Goal: Information Seeking & Learning: Learn about a topic

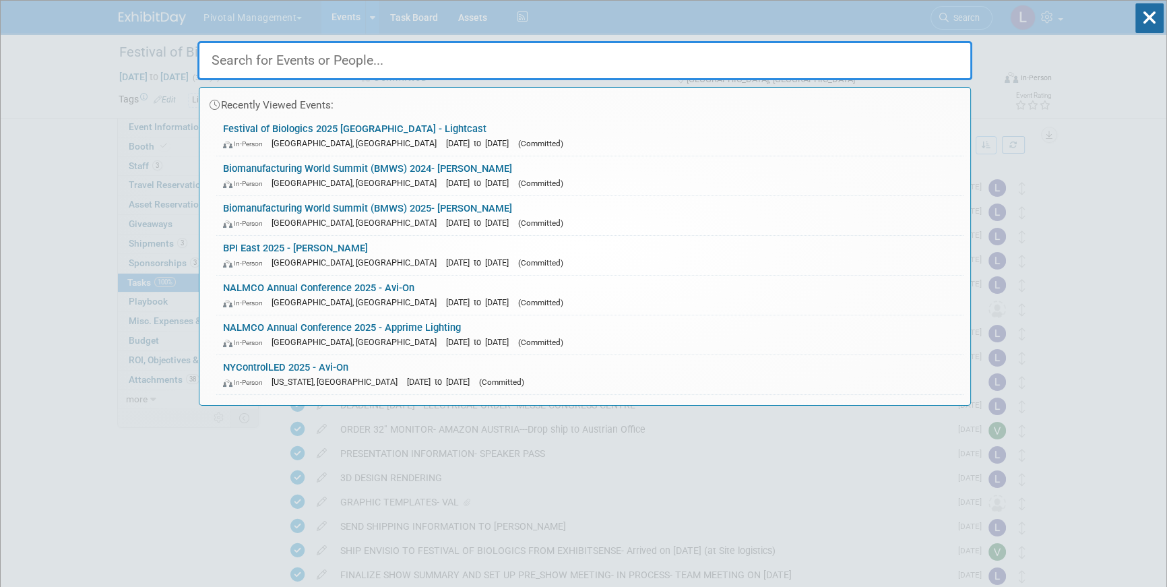
click at [468, 57] on input "text" at bounding box center [584, 60] width 775 height 39
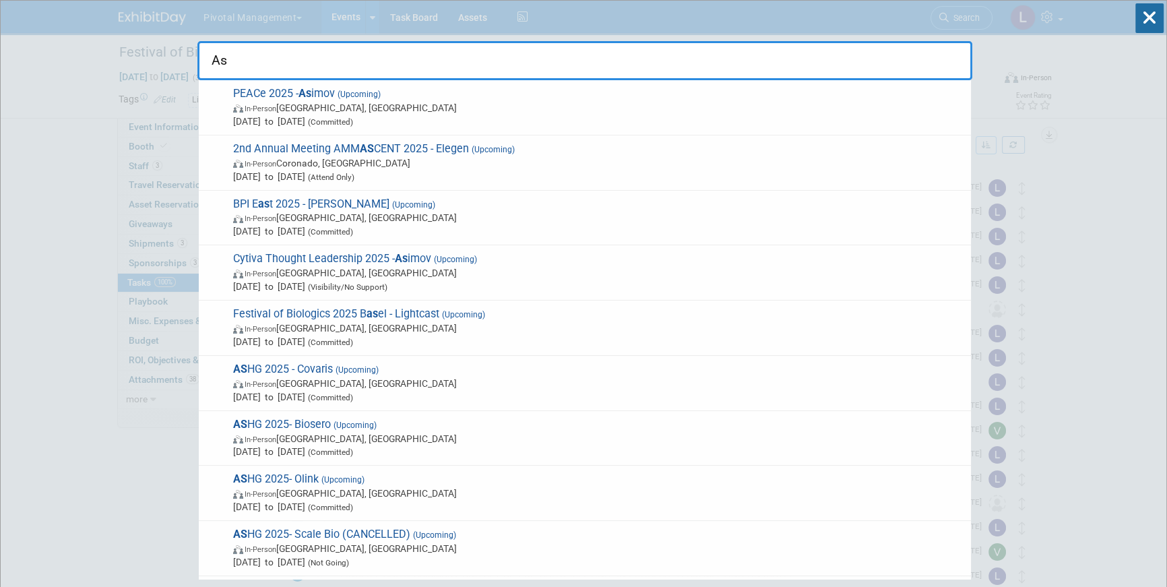
type input "A"
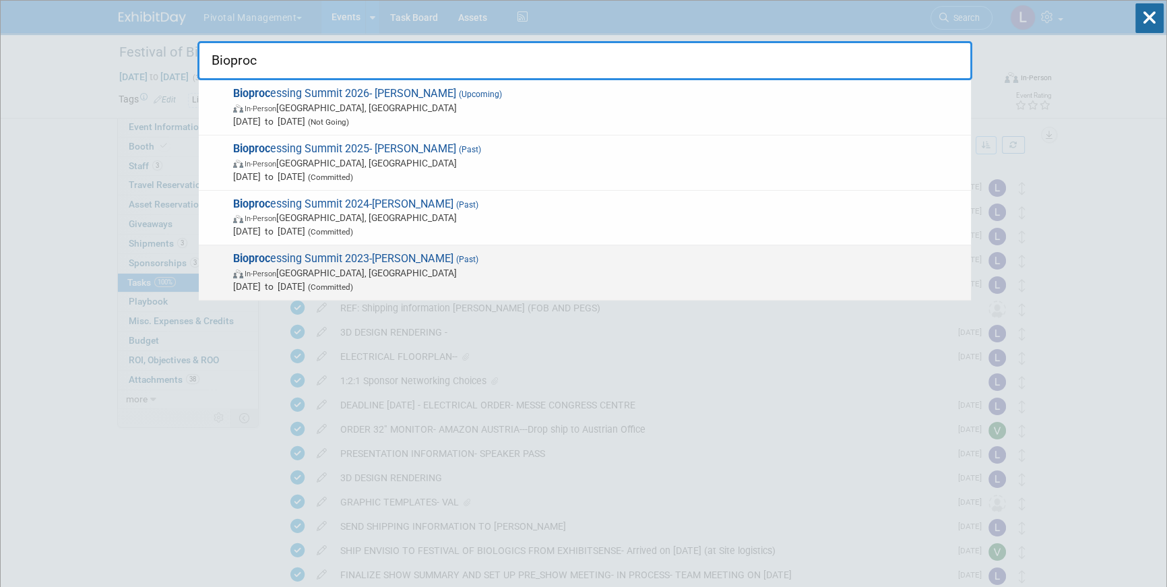
type input "Bioproc"
click at [315, 252] on span "Bioproc essing Summit 2023-Asimov (Past) In-Person Boston, MA Aug 14, 2023 to A…" at bounding box center [596, 272] width 735 height 41
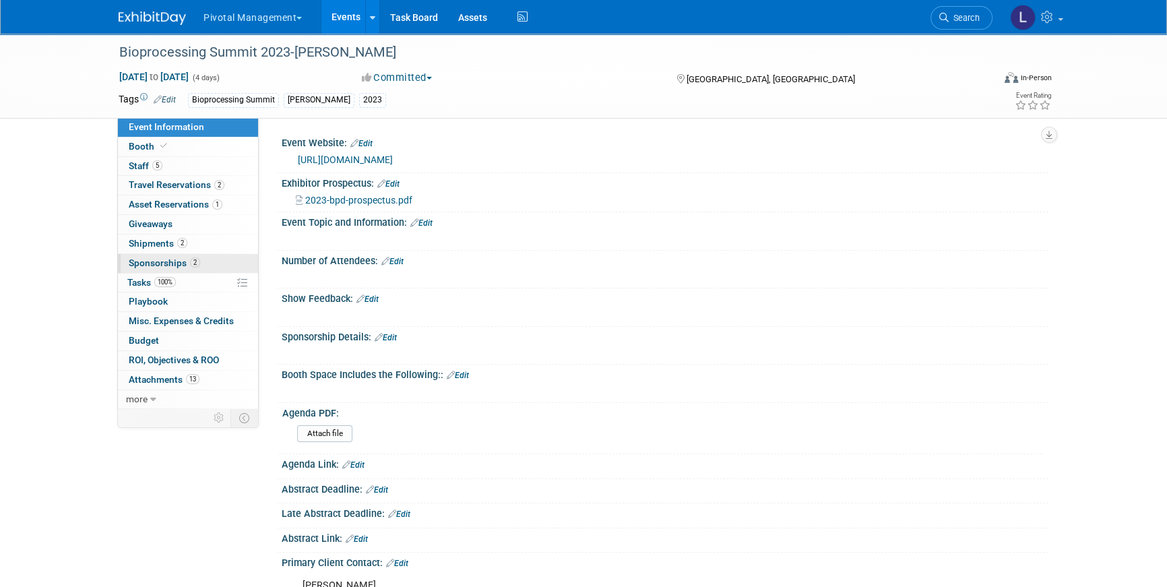
click at [173, 262] on span "Sponsorships 2" at bounding box center [164, 262] width 71 height 11
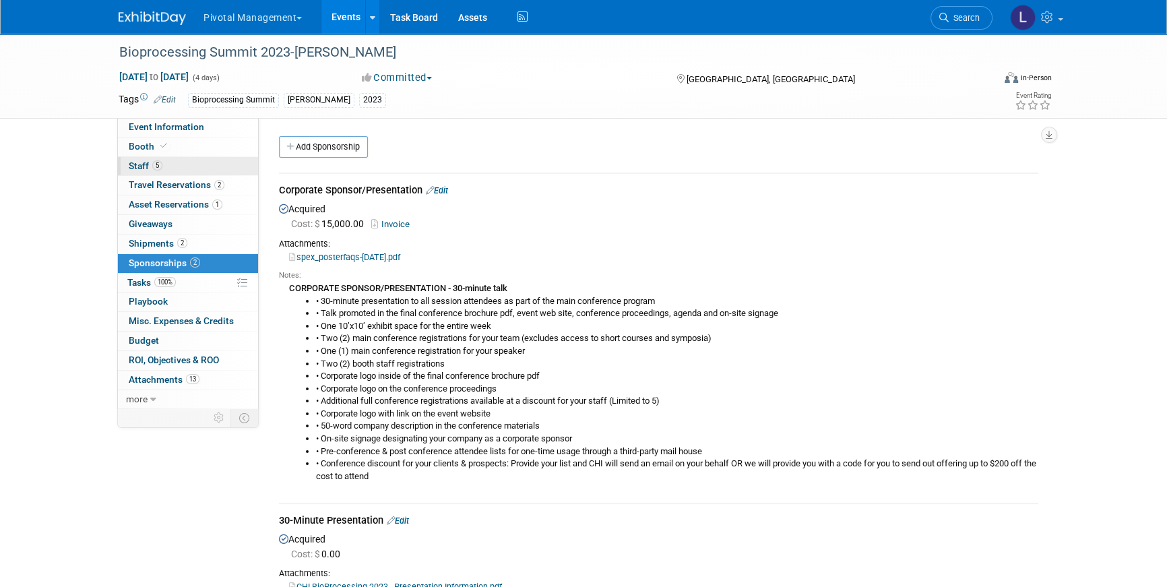
click at [158, 169] on span "5" at bounding box center [157, 165] width 10 height 10
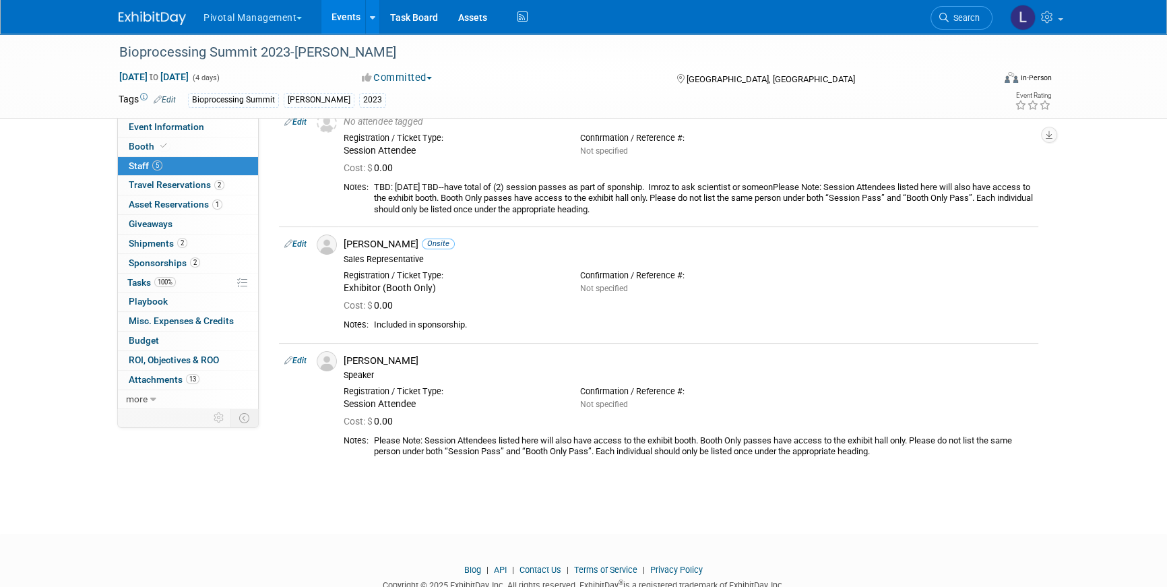
scroll to position [303, 0]
click at [945, 26] on link "Search" at bounding box center [962, 18] width 62 height 24
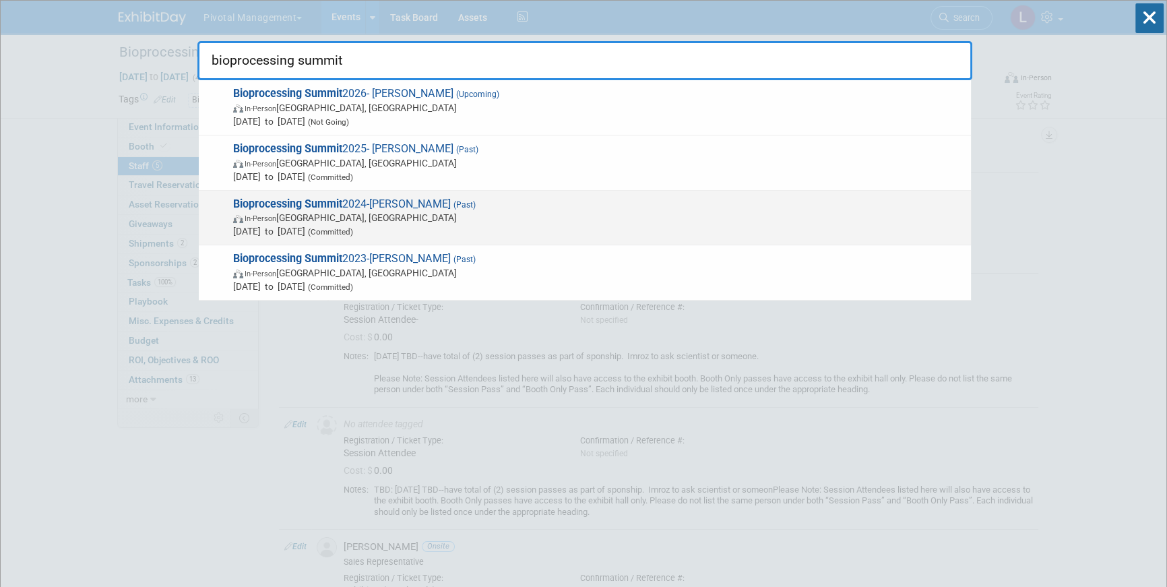
type input "bioprocessing summit"
click at [330, 228] on span "Aug 19, 2024 to Aug 22, 2024 (Committed)" at bounding box center [598, 230] width 731 height 13
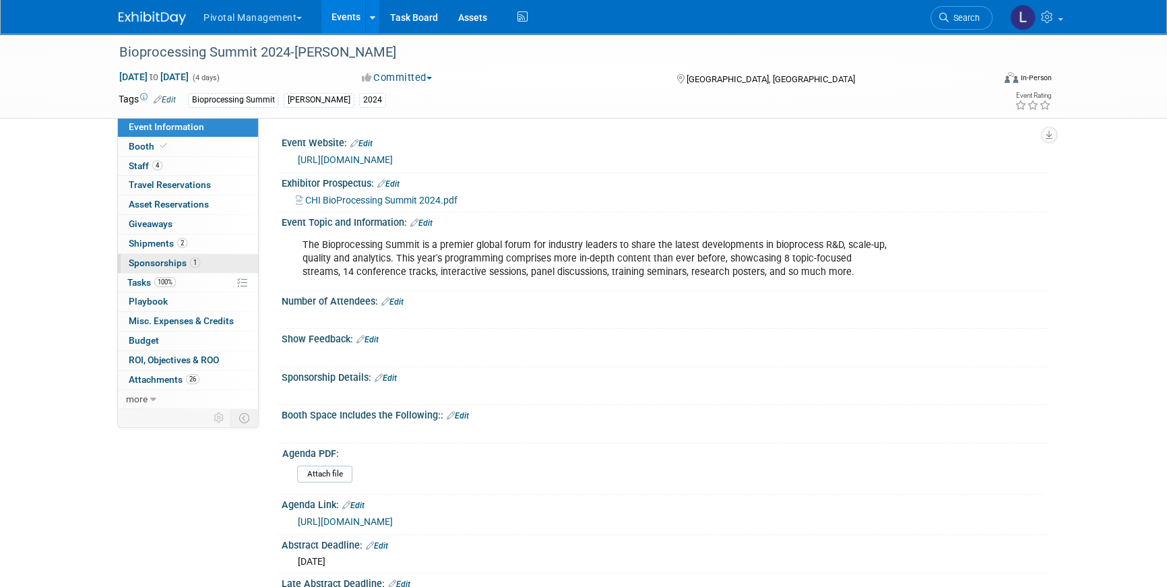
click at [166, 266] on span "Sponsorships 1" at bounding box center [164, 262] width 71 height 11
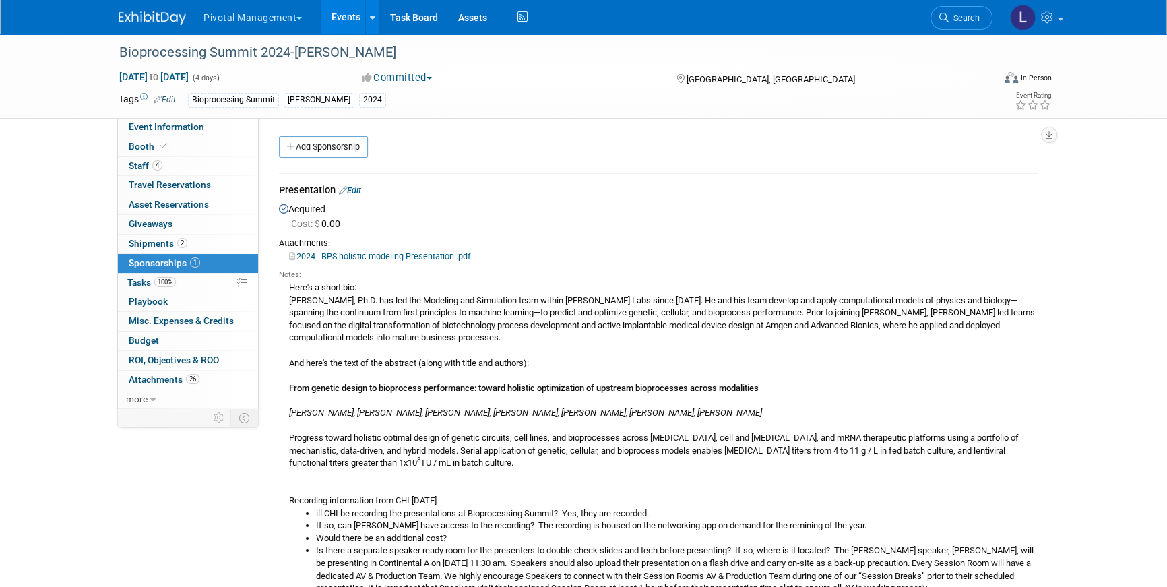
click at [387, 256] on link "2024 - BPS holistic modeling Presentation .pdf" at bounding box center [379, 256] width 181 height 10
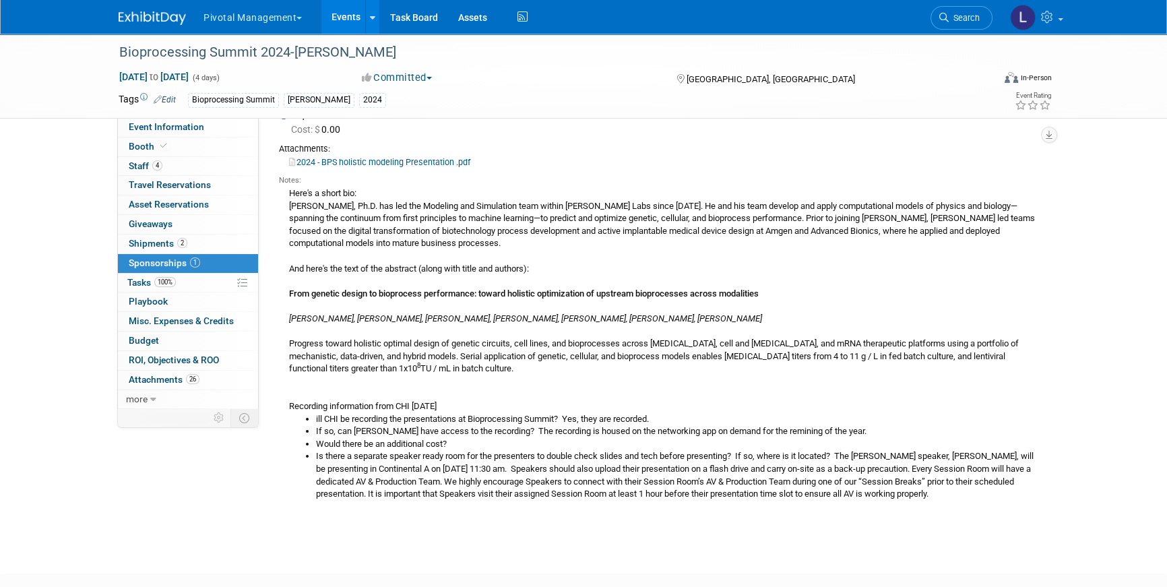
scroll to position [101, 0]
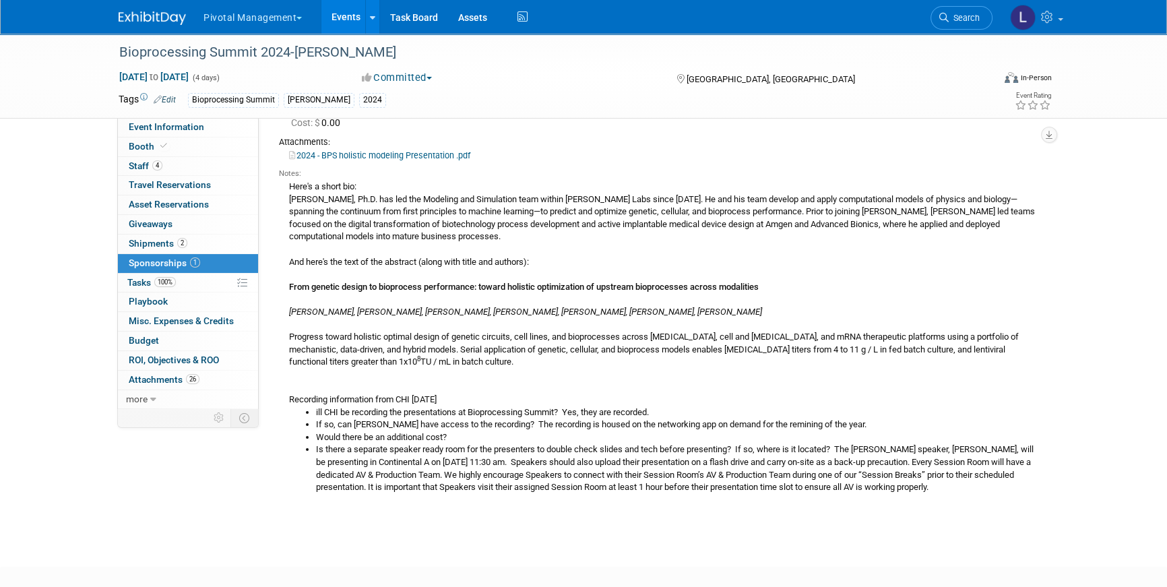
click at [685, 98] on div "Bioprocessing Summit Asimov 2024" at bounding box center [540, 100] width 705 height 15
click at [970, 17] on span "Search" at bounding box center [964, 18] width 31 height 10
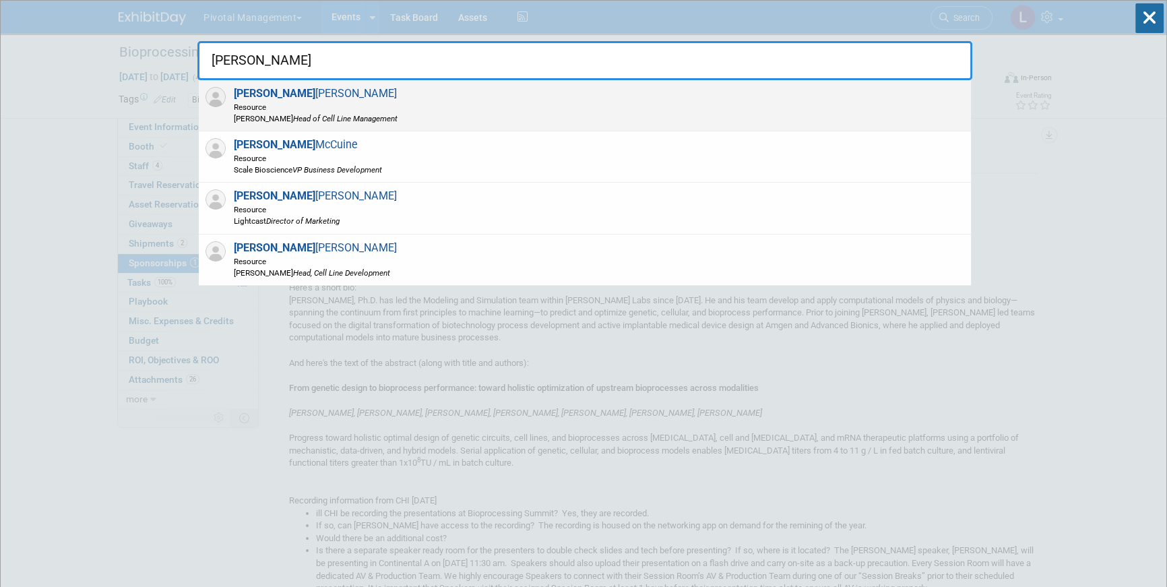
type input "scott"
click at [469, 111] on div "Scott Estes Resource Asimov Head of Cell Line Management" at bounding box center [585, 105] width 772 height 51
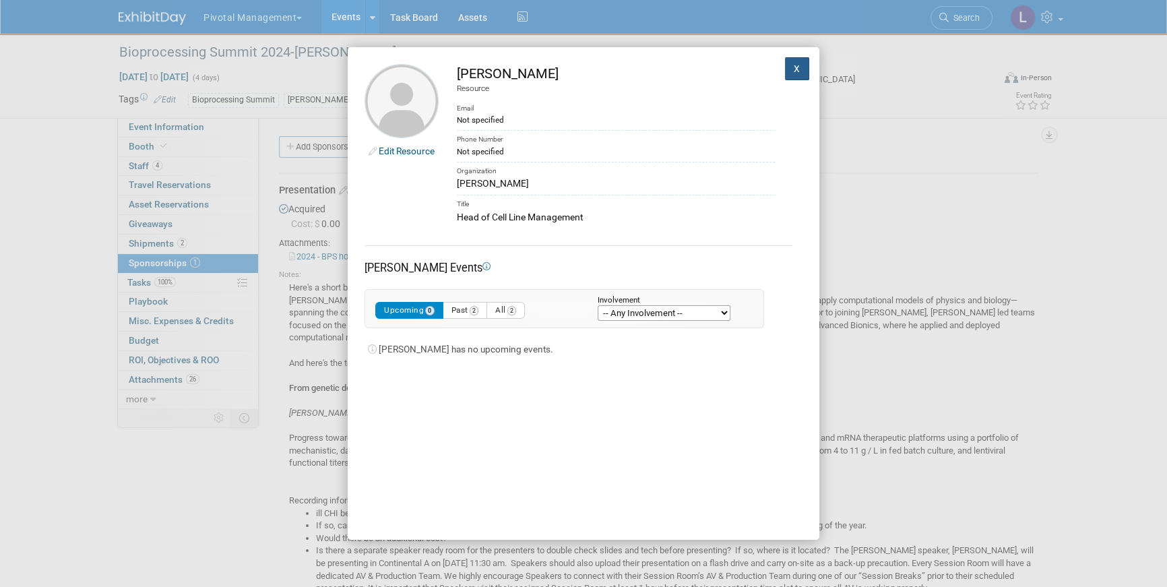
click at [785, 70] on button "X" at bounding box center [797, 68] width 24 height 23
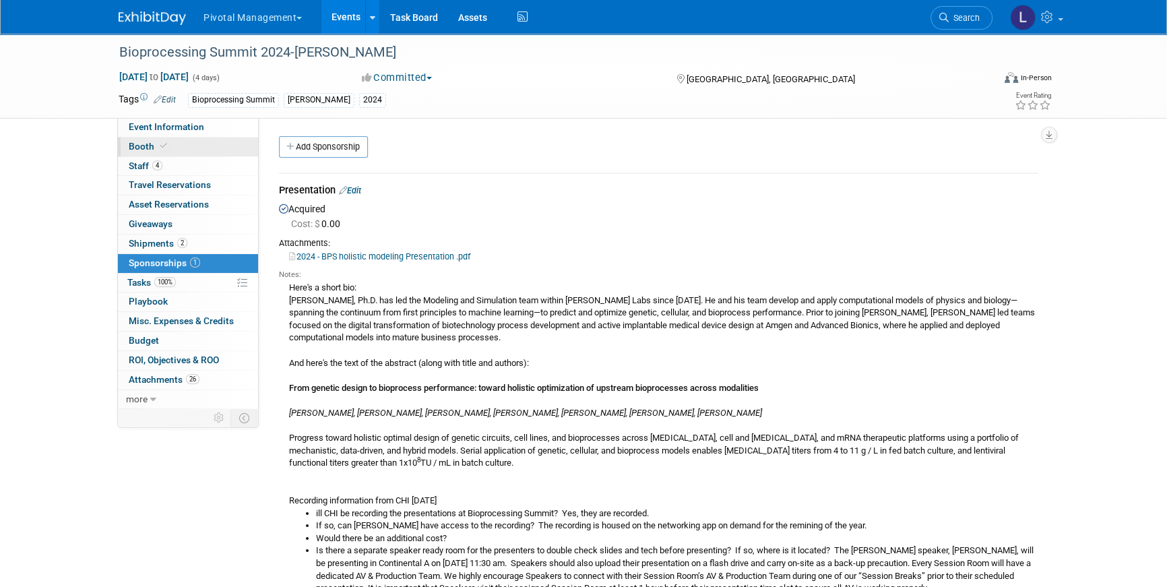
click at [163, 142] on icon at bounding box center [163, 145] width 7 height 7
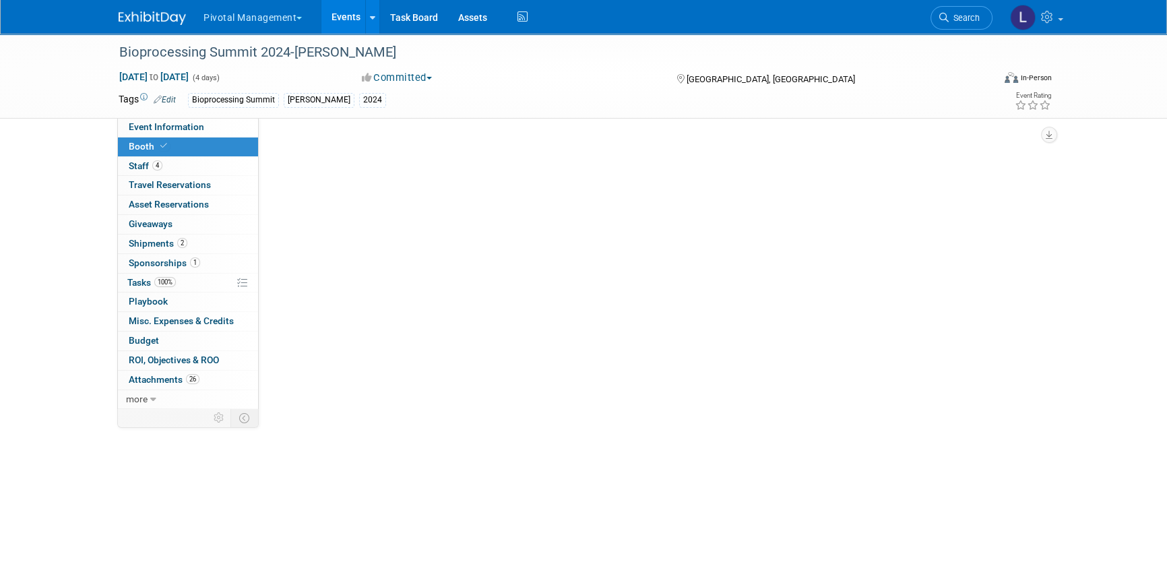
select select "Yes"
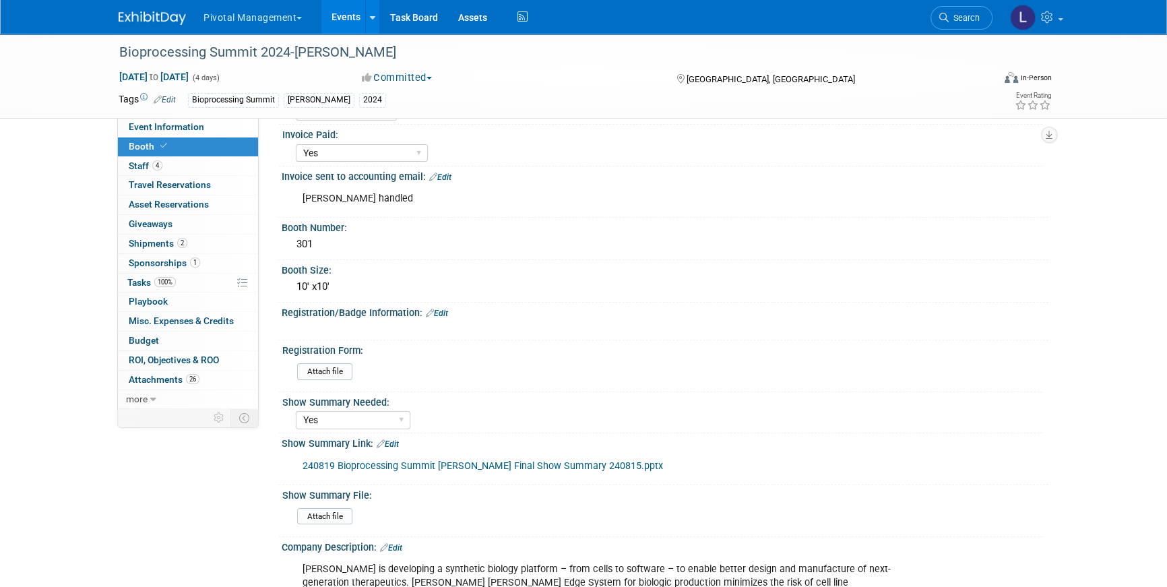
scroll to position [16, 0]
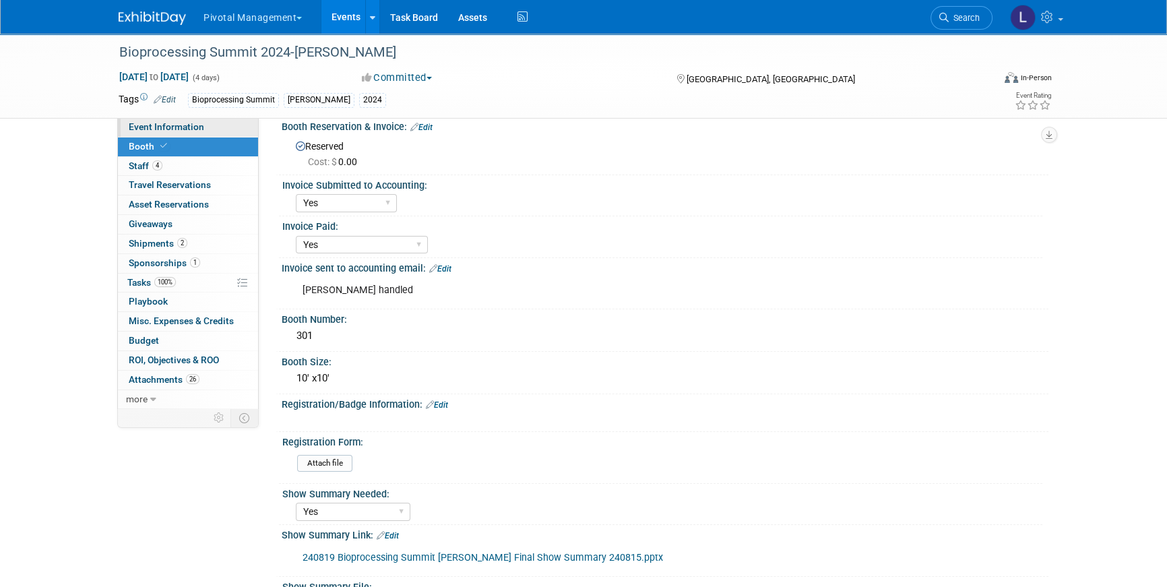
click at [178, 127] on span "Event Information" at bounding box center [166, 126] width 75 height 11
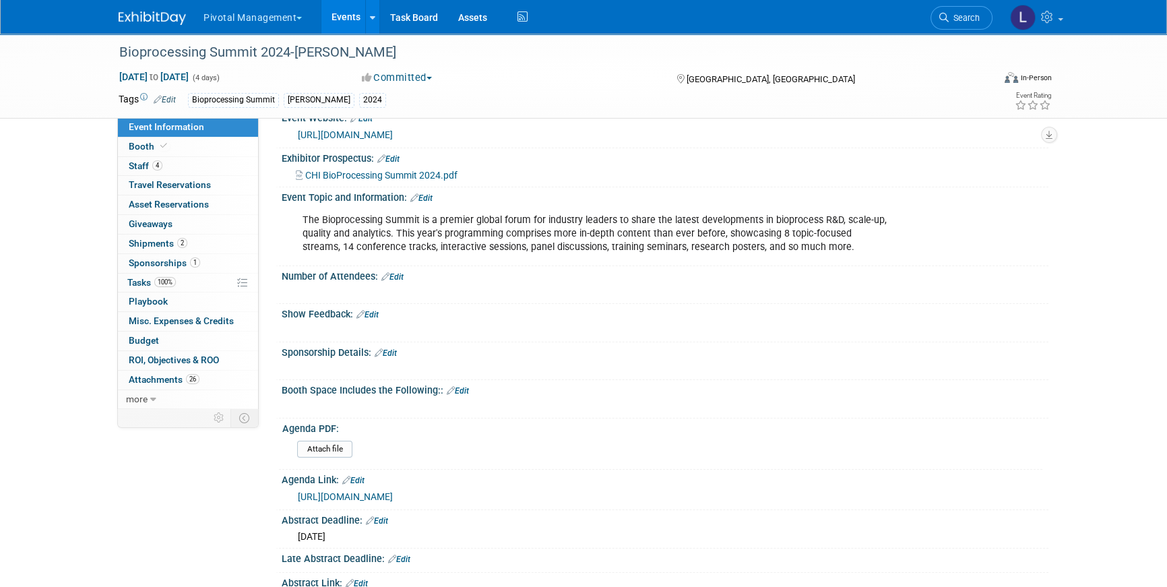
scroll to position [7, 0]
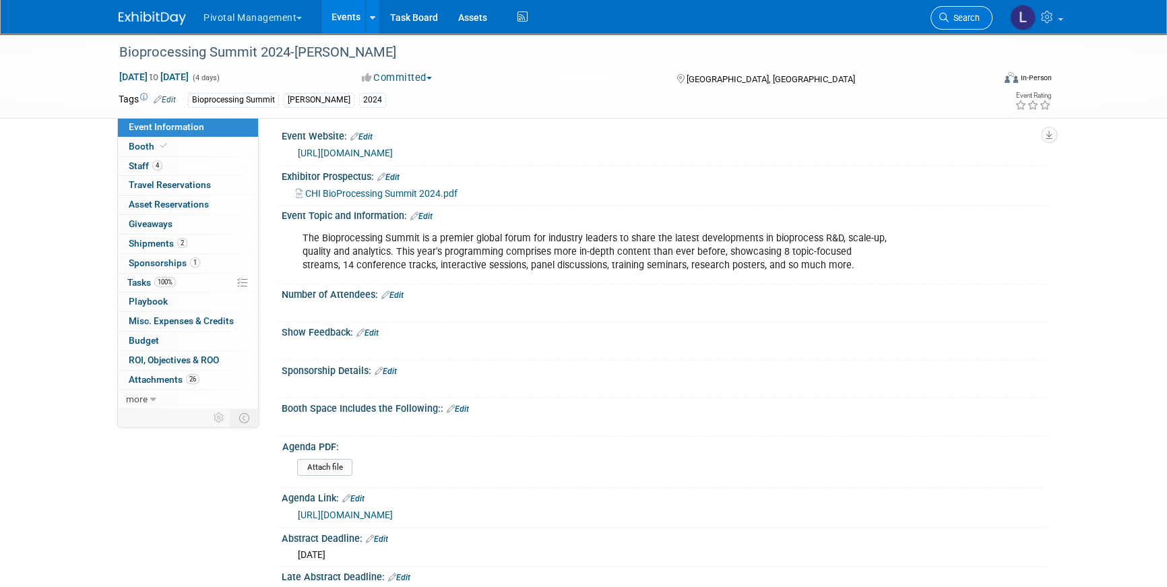
click at [966, 12] on link "Search" at bounding box center [962, 18] width 62 height 24
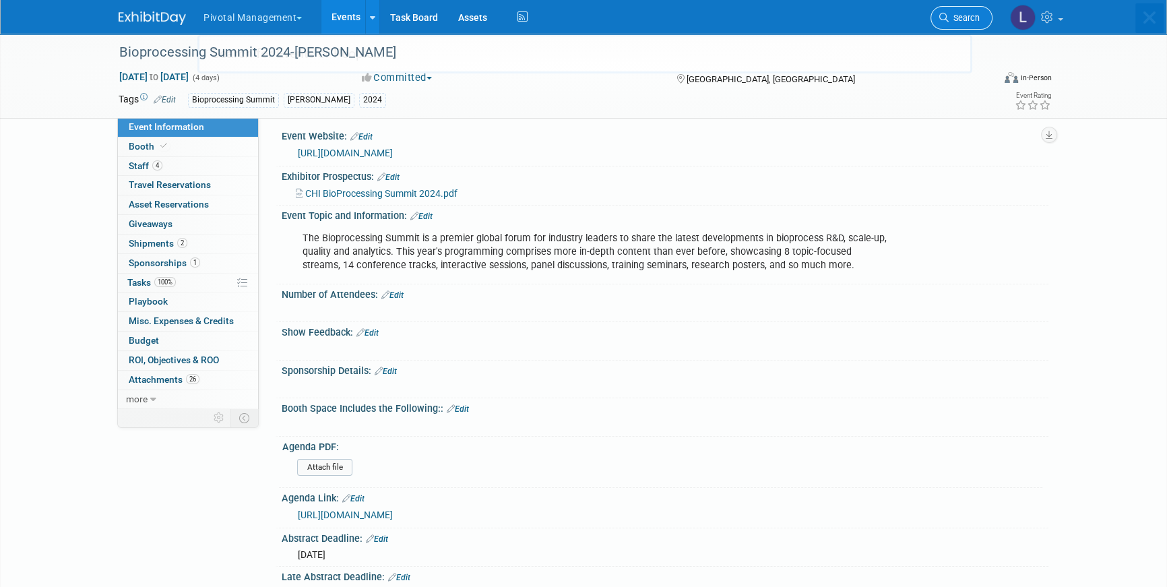
scroll to position [0, 0]
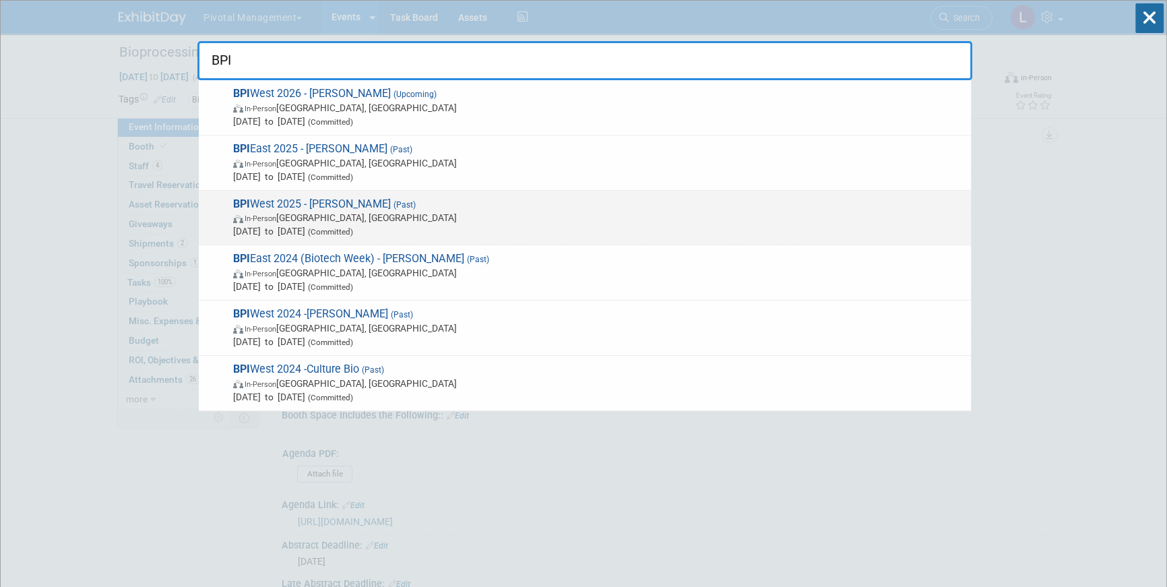
type input "BPI"
click at [346, 201] on span "BPI West 2025 - Asimov (Past) In-Person San Diego, CA Mar 19, 2025 to Mar 21, 2…" at bounding box center [596, 217] width 735 height 41
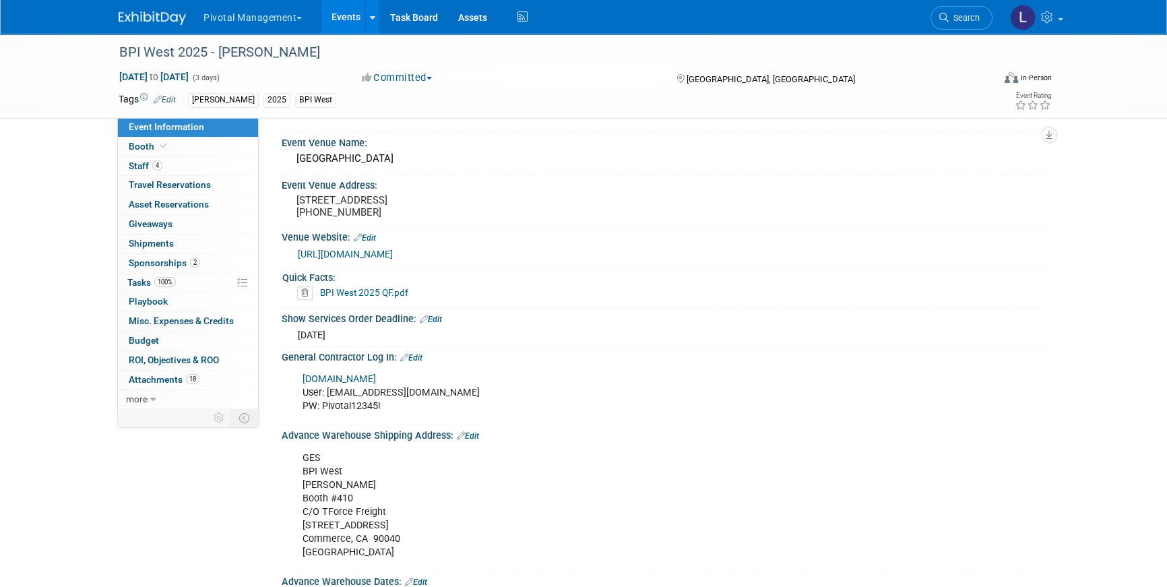
scroll to position [2037, 0]
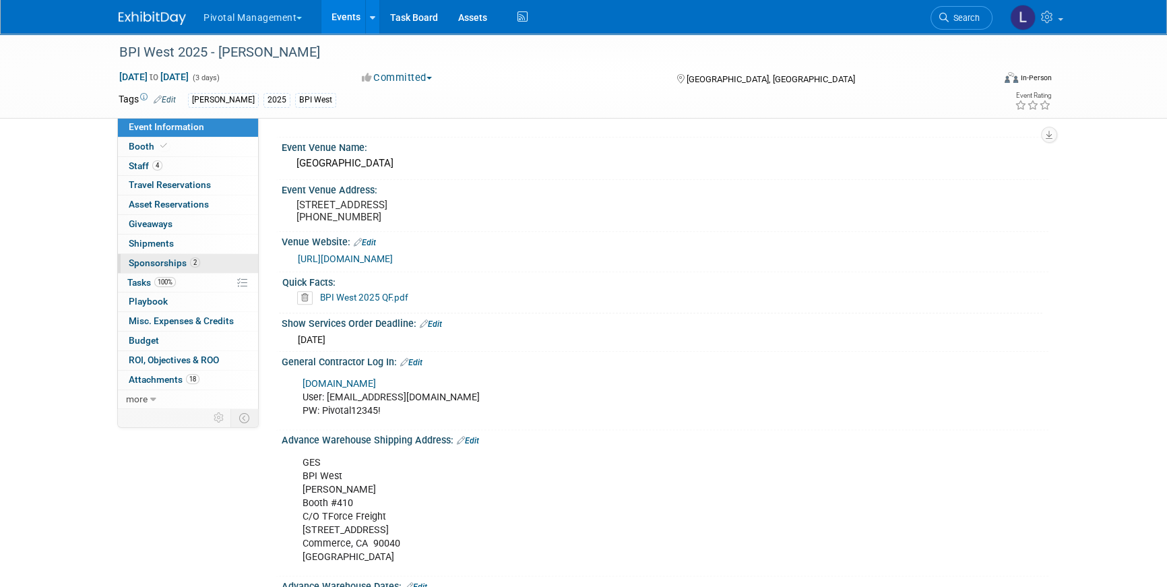
click at [158, 255] on link "2 Sponsorships 2" at bounding box center [188, 263] width 140 height 19
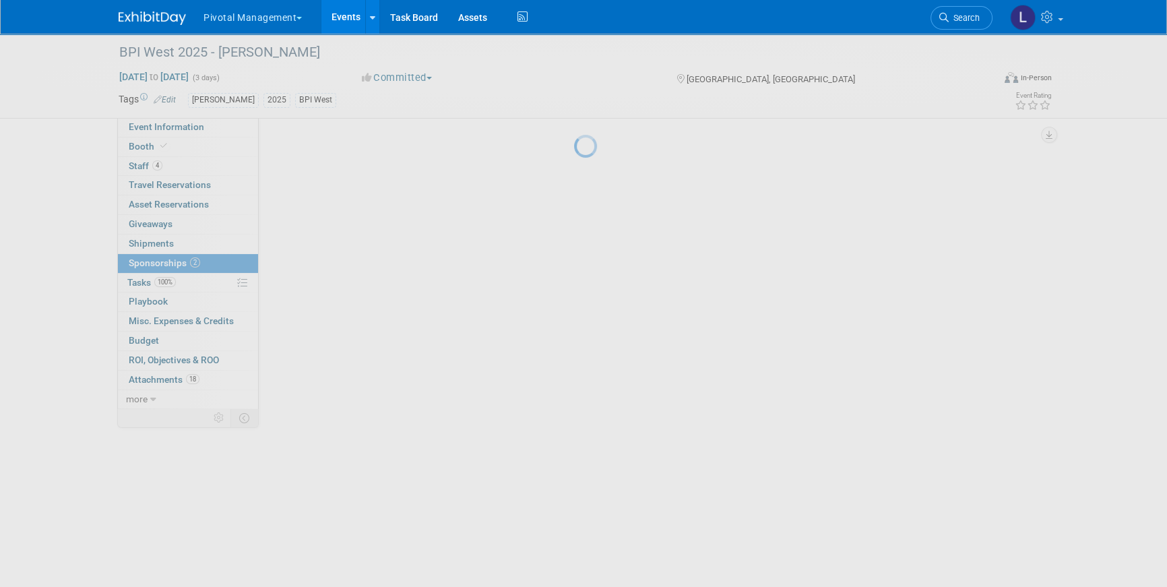
scroll to position [0, 0]
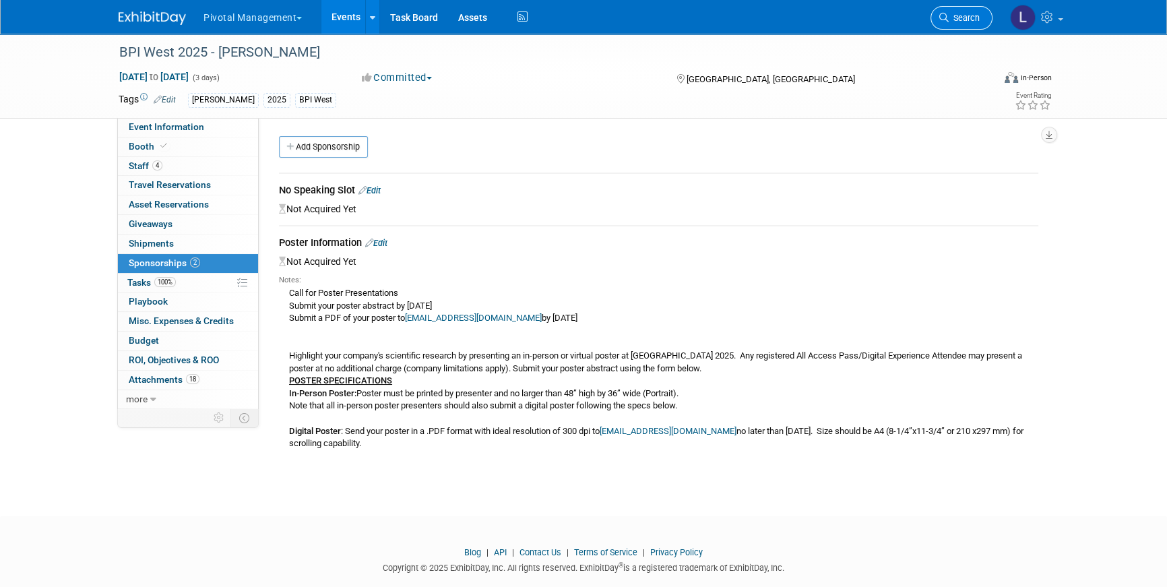
click at [973, 26] on link "Search" at bounding box center [962, 18] width 62 height 24
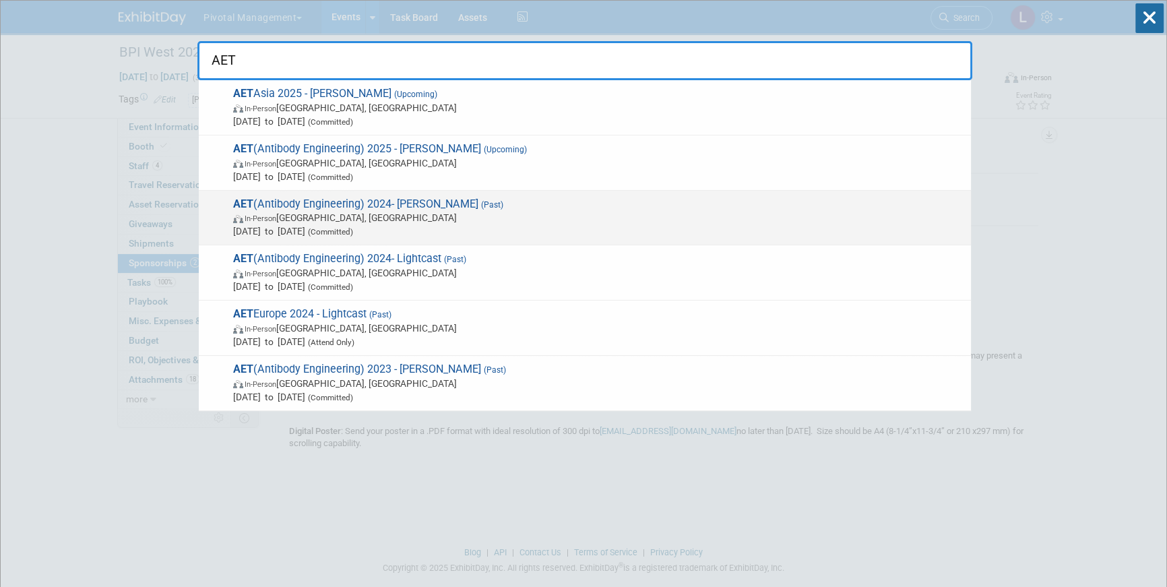
type input "AET"
click at [412, 224] on span "Dec 16, 2024 to Dec 18, 2024 (Committed)" at bounding box center [598, 230] width 731 height 13
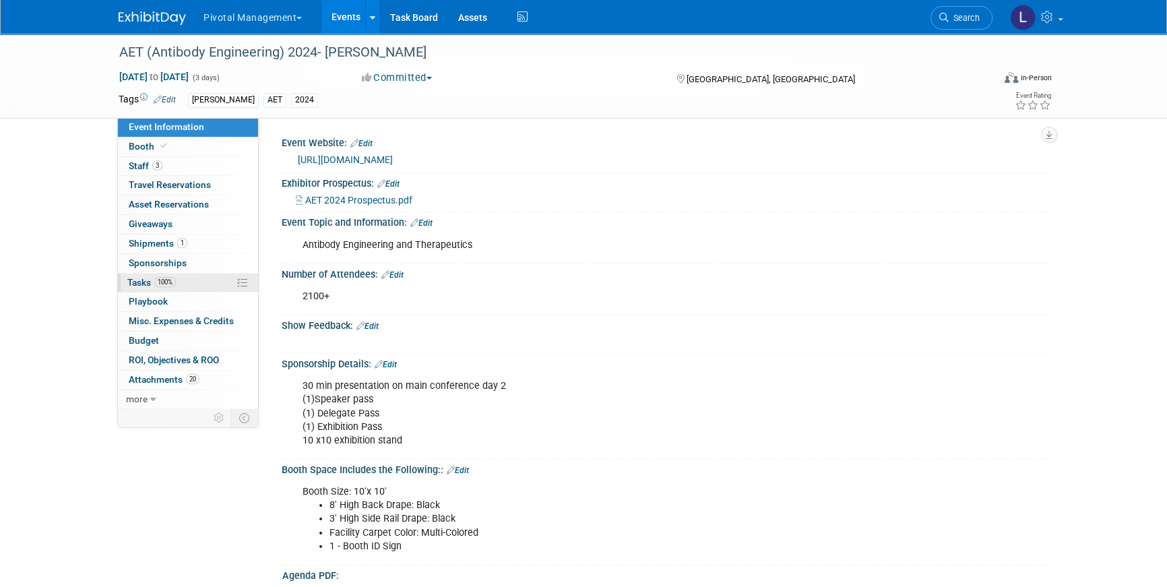
click at [136, 284] on span "Tasks 100%" at bounding box center [151, 282] width 49 height 11
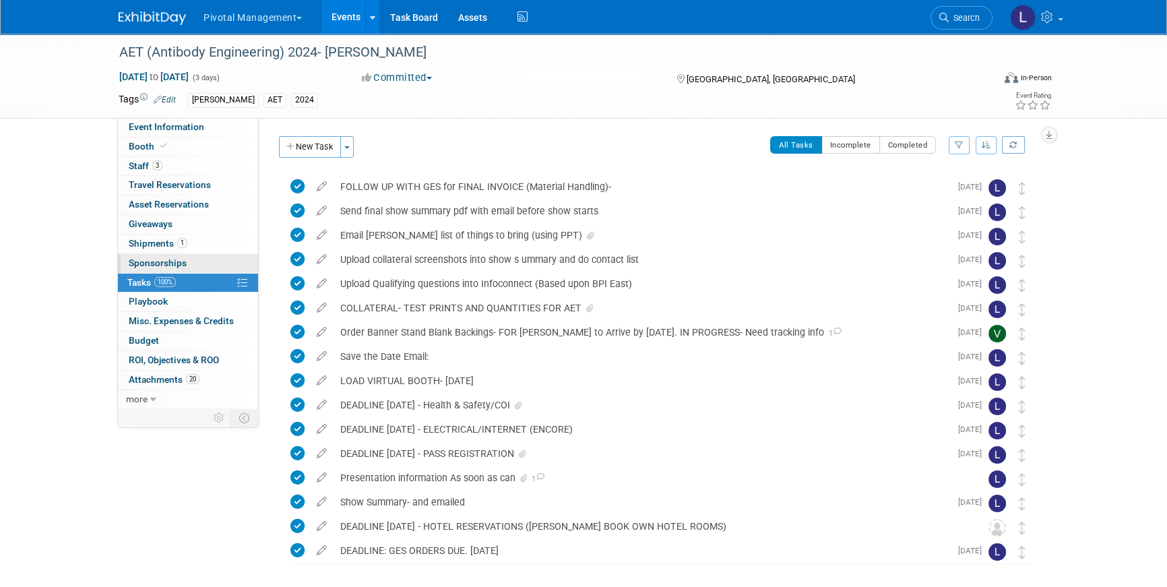
click at [162, 259] on span "Sponsorships 0" at bounding box center [158, 262] width 58 height 11
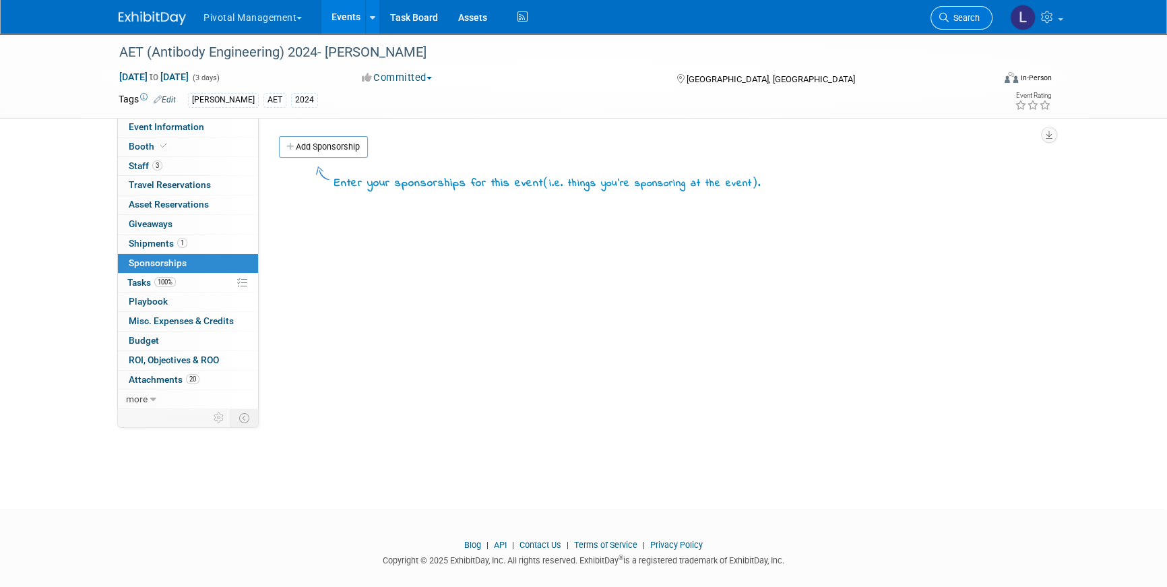
click at [967, 24] on link "Search" at bounding box center [962, 18] width 62 height 24
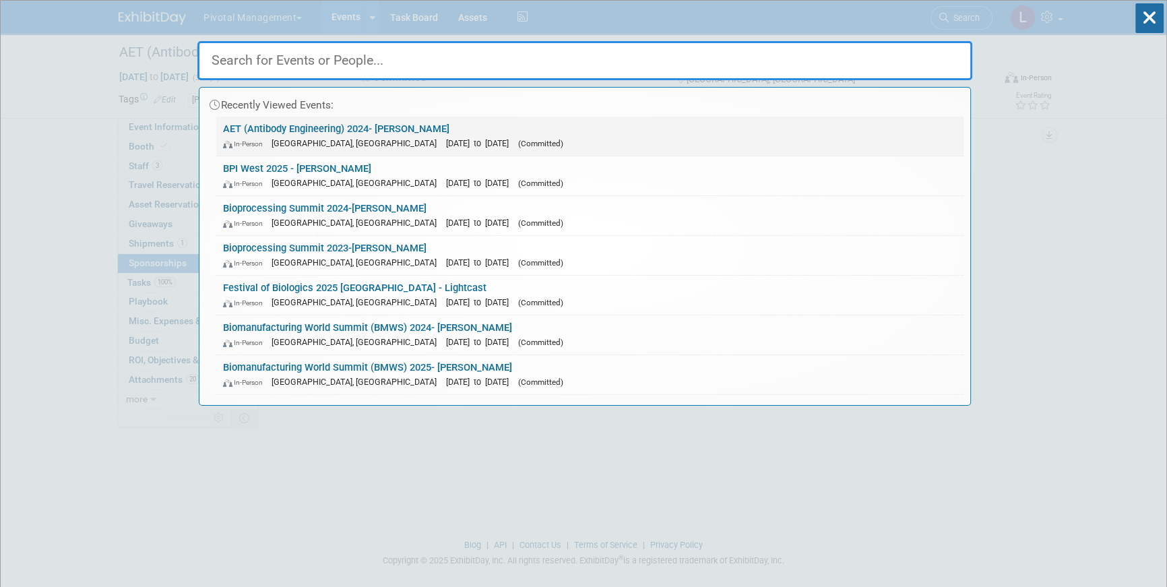
click at [446, 146] on span "[DATE] to [DATE]" at bounding box center [480, 143] width 69 height 10
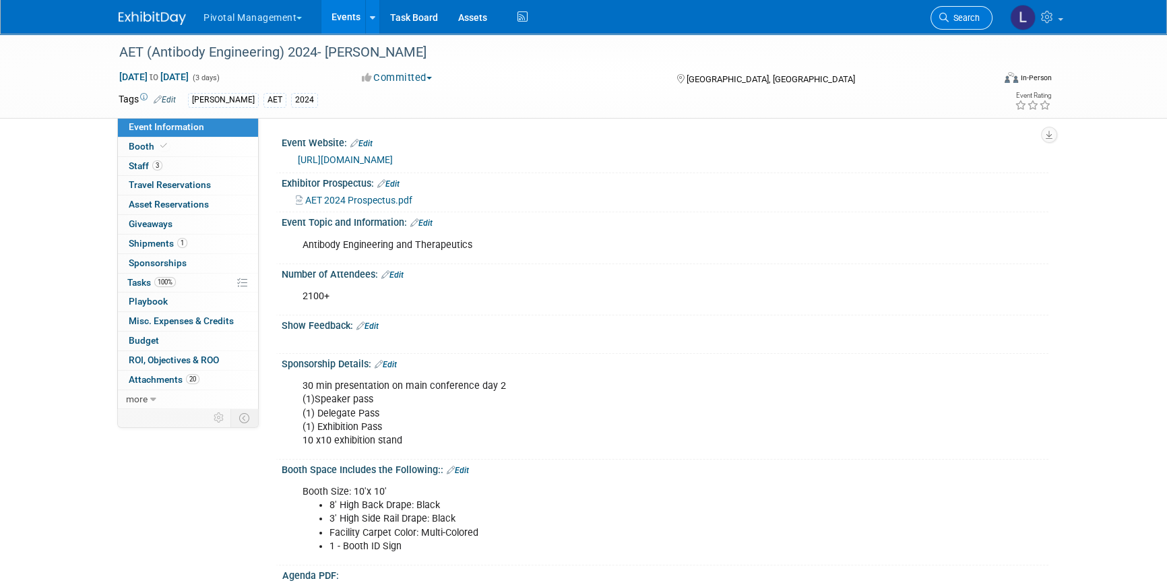
click at [954, 17] on span "Search" at bounding box center [964, 18] width 31 height 10
click at [0, 0] on div "Recently Viewed Events: AET (Antibody Engineering) 2024- [PERSON_NAME] In-Perso…" at bounding box center [0, 0] width 0 height 0
click at [956, 16] on span "Search" at bounding box center [964, 18] width 31 height 10
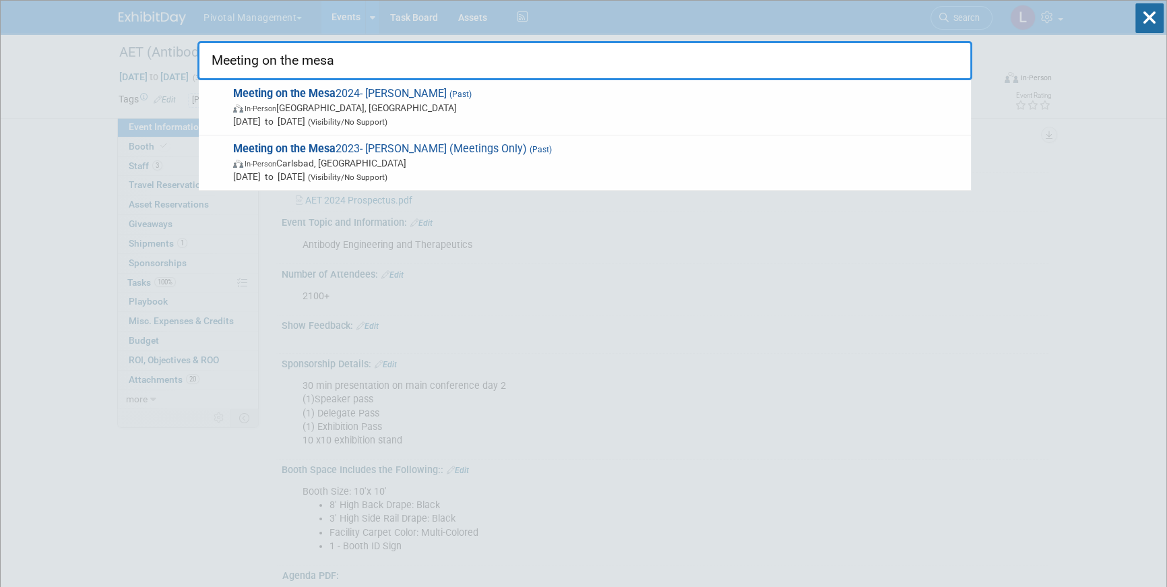
type input "Meeting on the mesa"
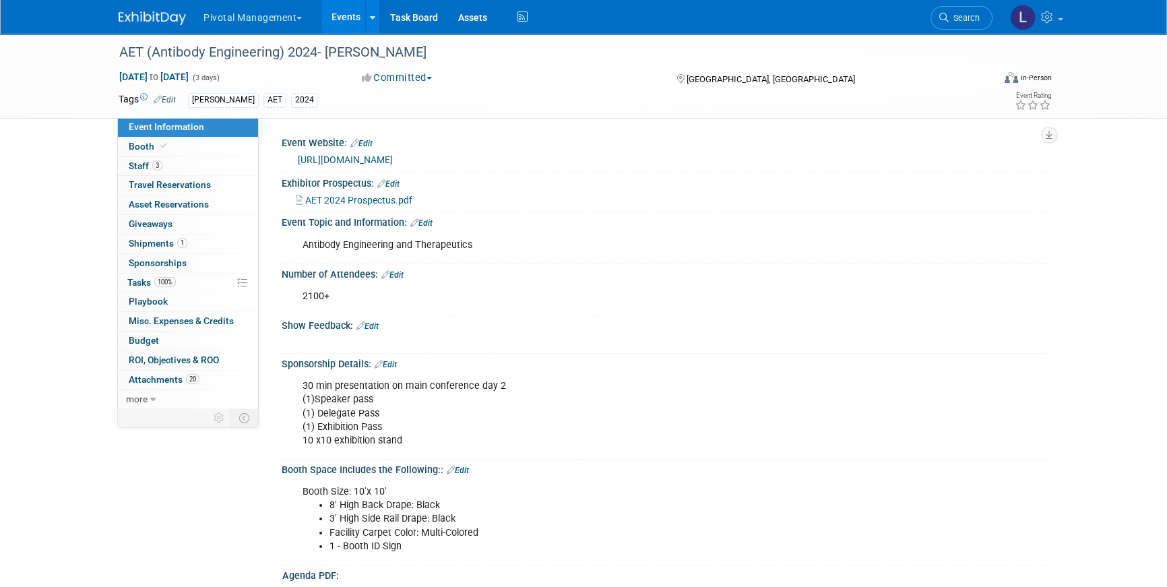
click at [1154, 23] on div "Pivotal Management Choose Workspace: Pivotal Management Watchmaker Genomics Eve…" at bounding box center [583, 17] width 1167 height 34
click at [959, 19] on span "Search" at bounding box center [964, 18] width 31 height 10
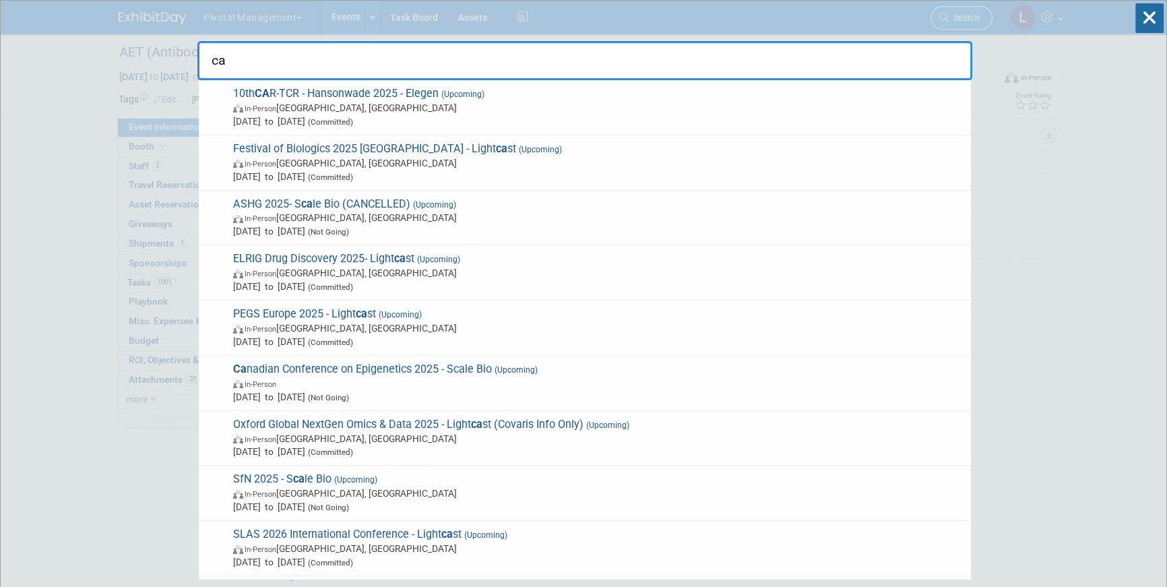
type input "c"
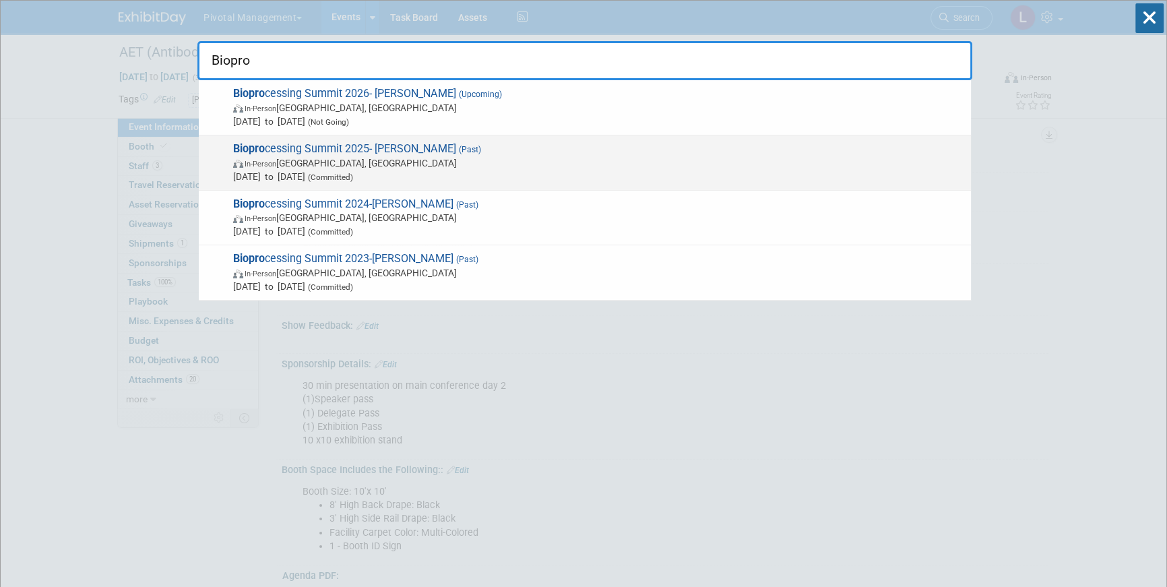
type input "Biopro"
click at [332, 156] on span "In-Person Boston, MA" at bounding box center [598, 162] width 731 height 13
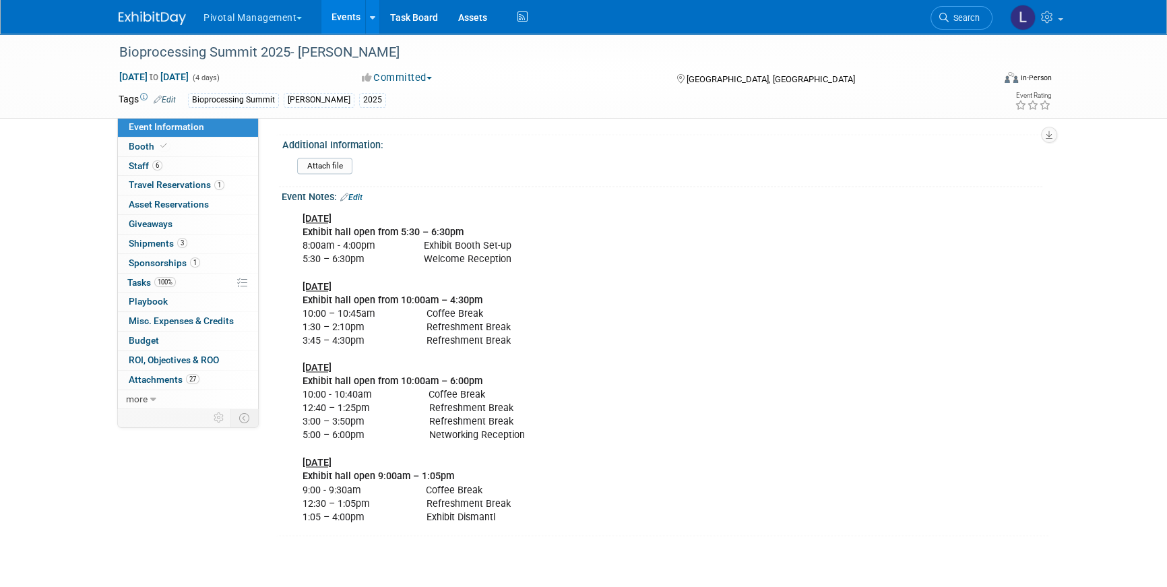
scroll to position [2731, 0]
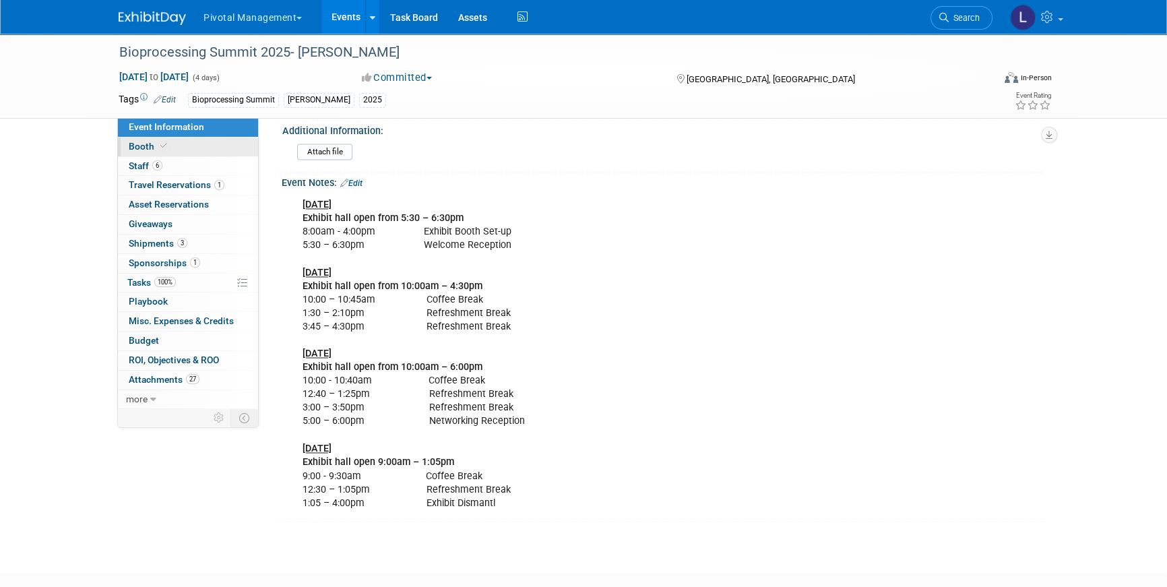
click at [151, 152] on link "Booth" at bounding box center [188, 146] width 140 height 19
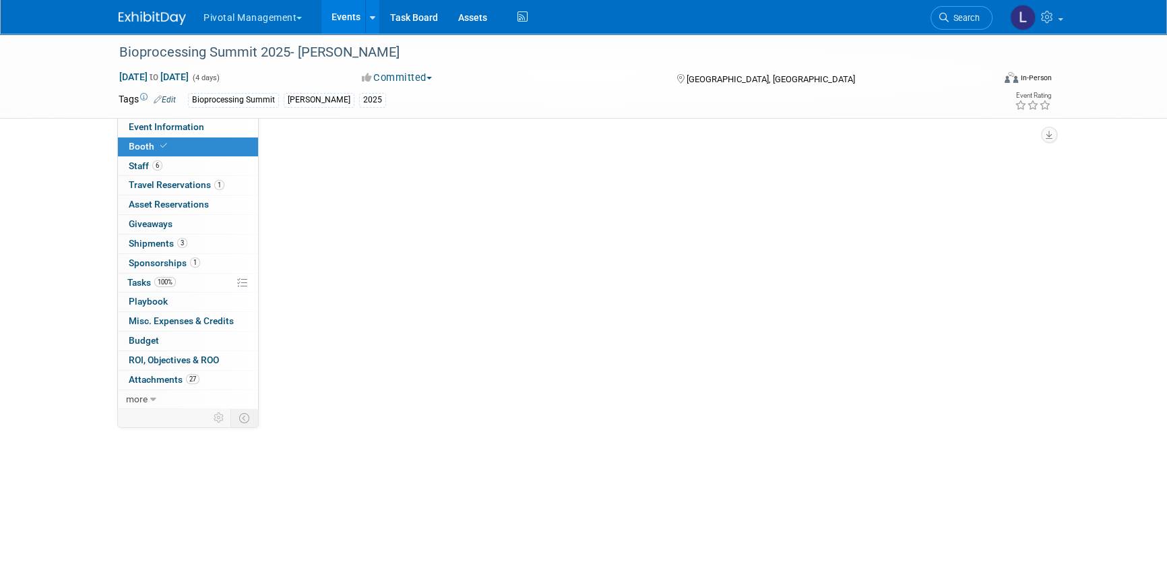
select select "Yes"
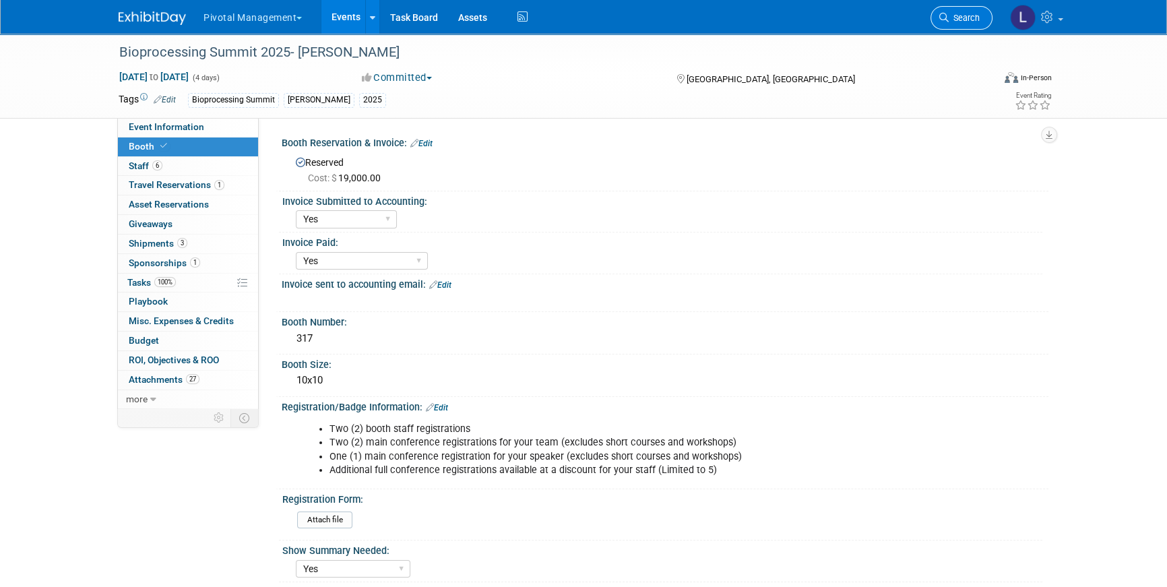
click at [958, 16] on span "Search" at bounding box center [964, 18] width 31 height 10
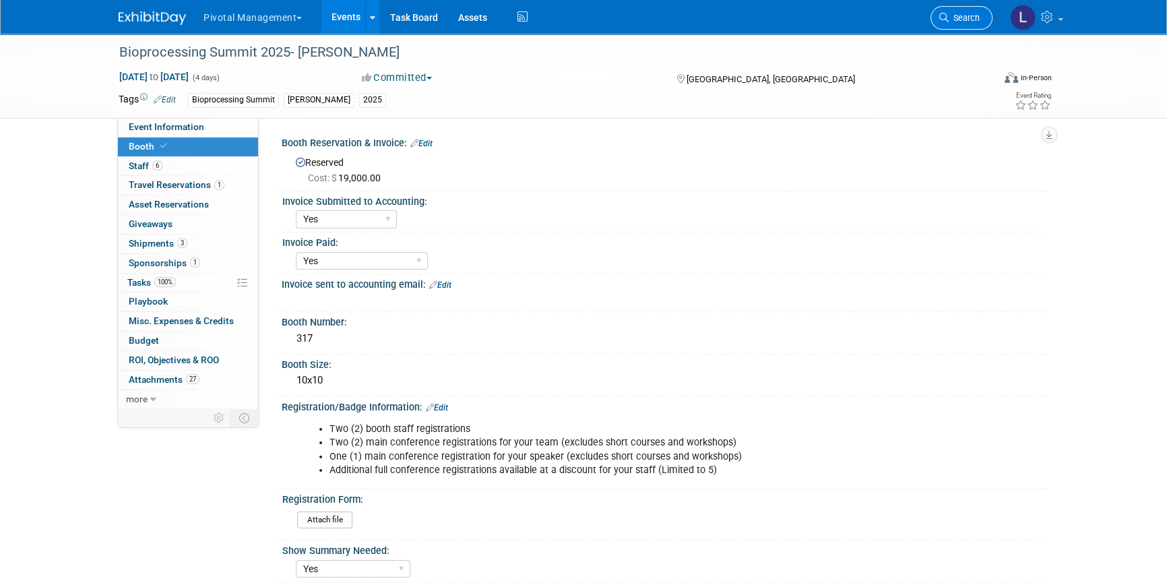
click at [960, 21] on span "Search" at bounding box center [964, 18] width 31 height 10
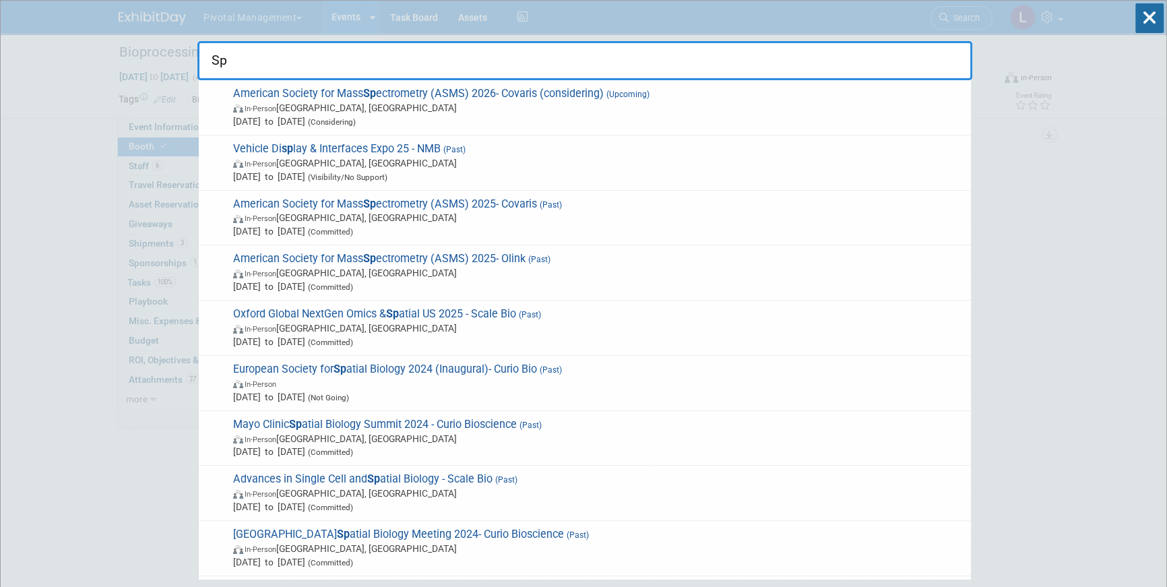
type input "S"
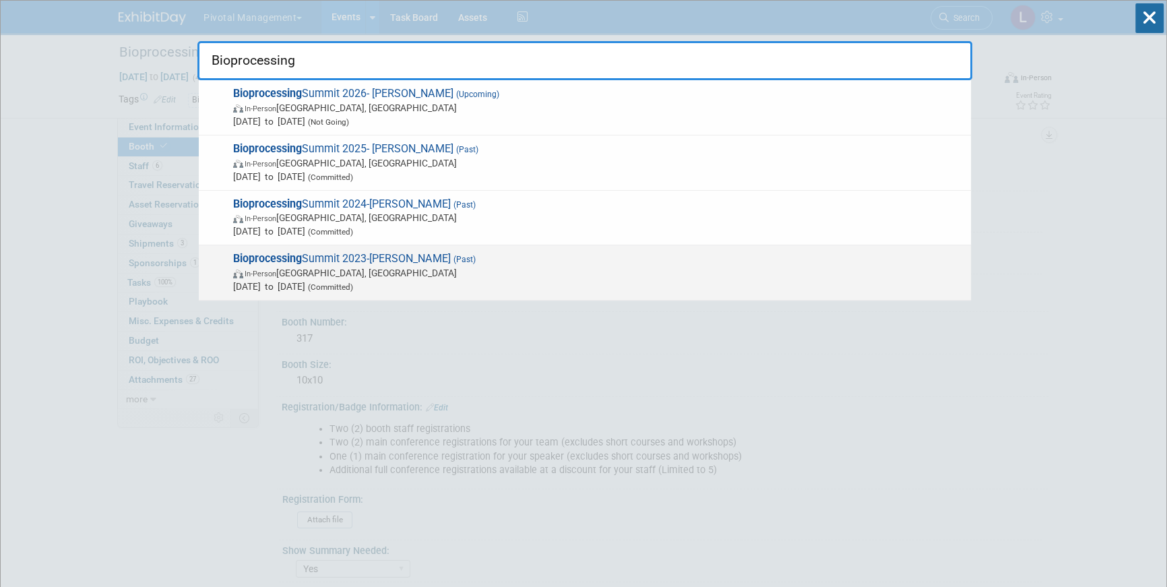
type input "Bioprocessing"
click at [414, 282] on span "Aug 14, 2023 to Aug 17, 2023 (Committed)" at bounding box center [598, 286] width 731 height 13
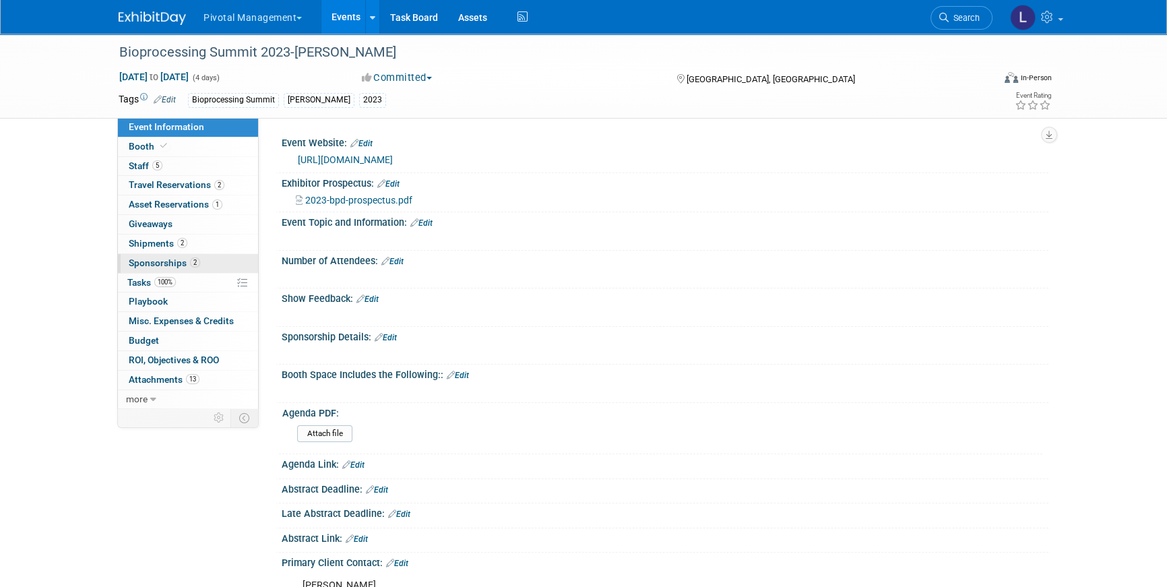
click at [187, 259] on span "Sponsorships 2" at bounding box center [164, 262] width 71 height 11
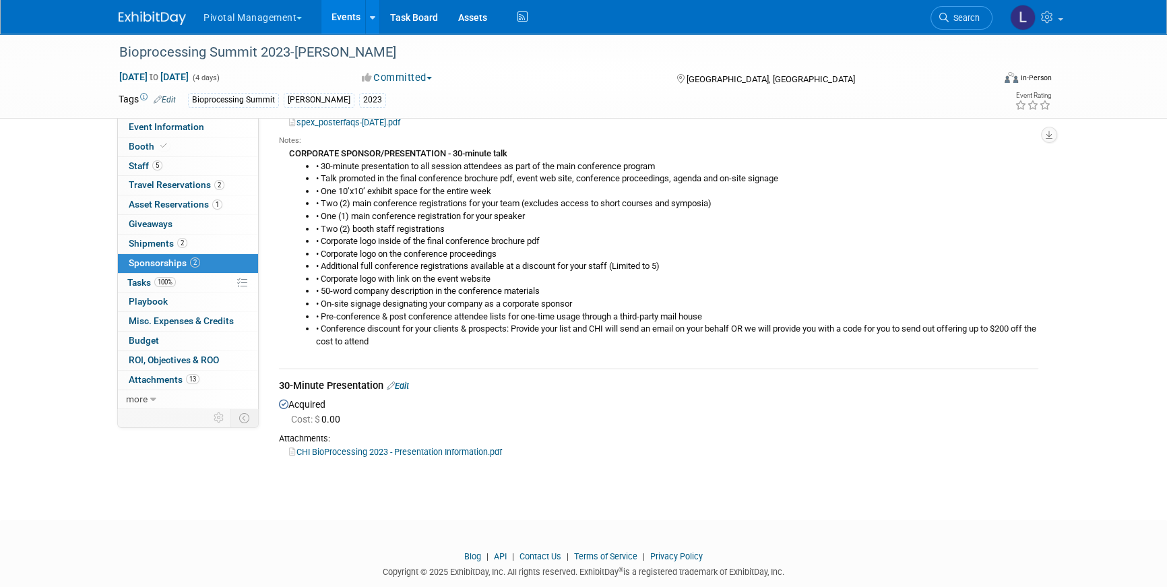
scroll to position [162, 0]
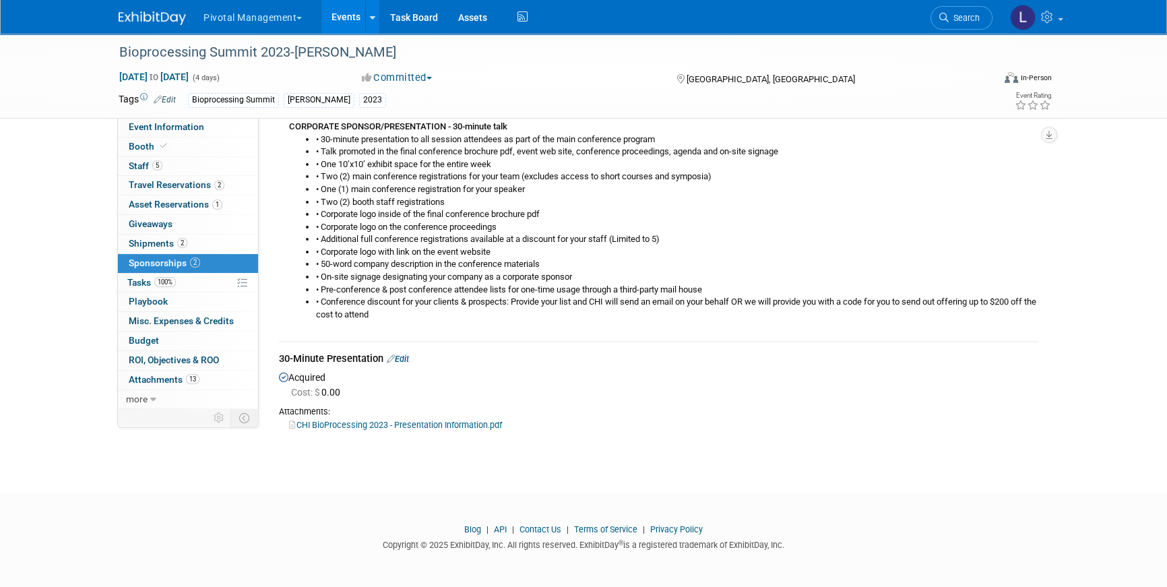
click at [392, 427] on link "CHI BioProcessing 2023 - Presentation Information.pdf" at bounding box center [395, 425] width 213 height 10
click at [402, 423] on link "CHI BioProcessing 2023 - Presentation Information.pdf" at bounding box center [395, 425] width 213 height 10
